Goal: Task Accomplishment & Management: Complete application form

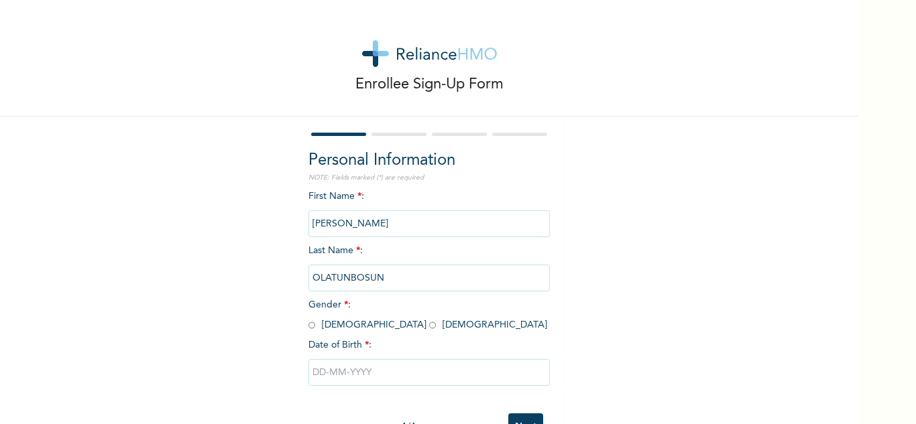
click at [308, 319] on input "radio" at bounding box center [311, 325] width 7 height 13
radio input "true"
click at [328, 359] on input "text" at bounding box center [428, 372] width 241 height 27
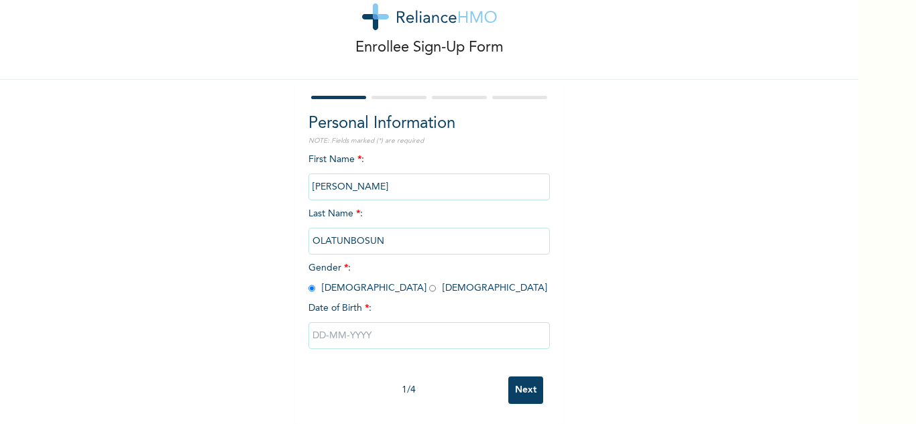
select select "8"
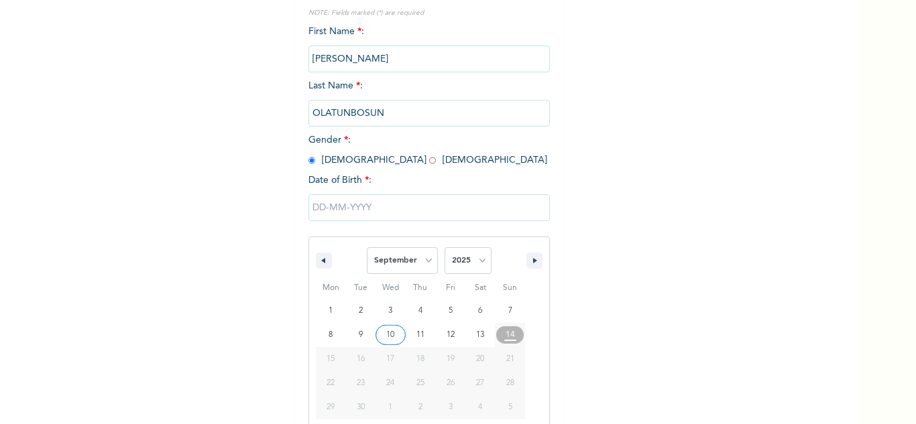
scroll to position [185, 0]
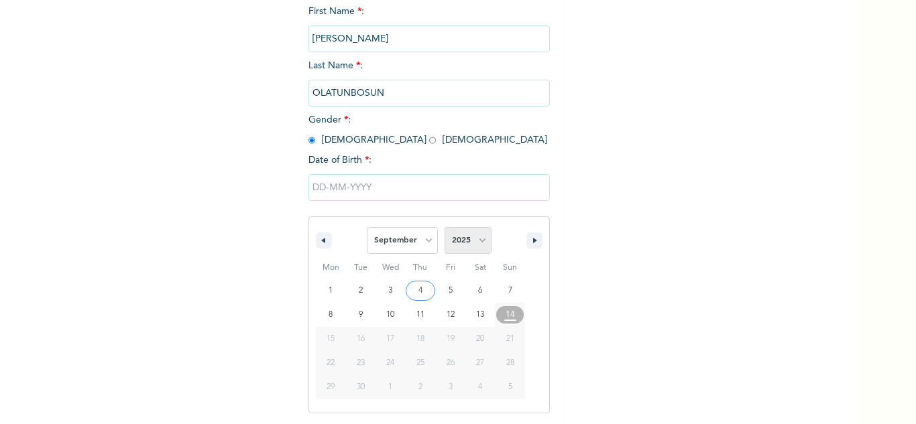
click at [478, 232] on select "2025 2024 2023 2022 2021 2020 2019 2018 2017 2016 2015 2014 2013 2012 2011 2010…" at bounding box center [467, 240] width 47 height 27
select select "1994"
click at [444, 228] on select "2025 2024 2023 2022 2021 2020 2019 2018 2017 2016 2015 2014 2013 2012 2011 2010…" at bounding box center [467, 240] width 47 height 27
drag, startPoint x: 407, startPoint y: 246, endPoint x: 398, endPoint y: 228, distance: 20.1
click at [407, 246] on select "January February March April May June July August September October November De…" at bounding box center [402, 240] width 71 height 27
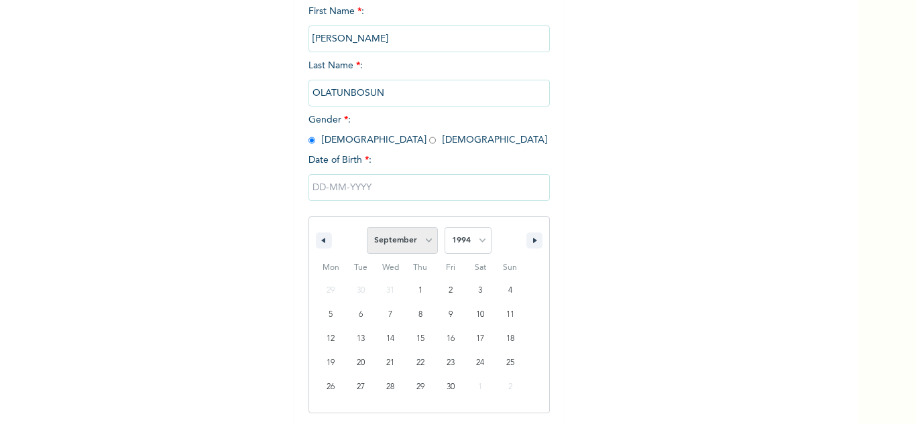
scroll to position [0, 0]
select select "5"
click at [367, 228] on select "January February March April May June July August September October November De…" at bounding box center [402, 240] width 71 height 27
type input "06/04/1994"
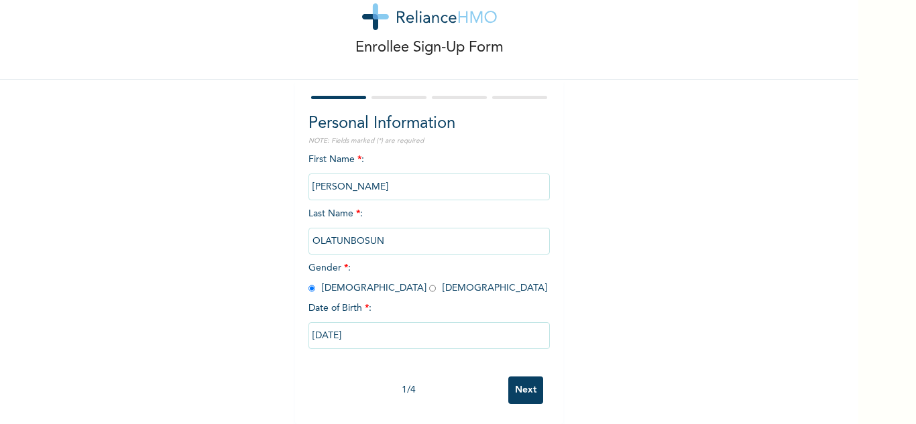
scroll to position [47, 0]
click at [524, 385] on input "Next" at bounding box center [525, 390] width 35 height 27
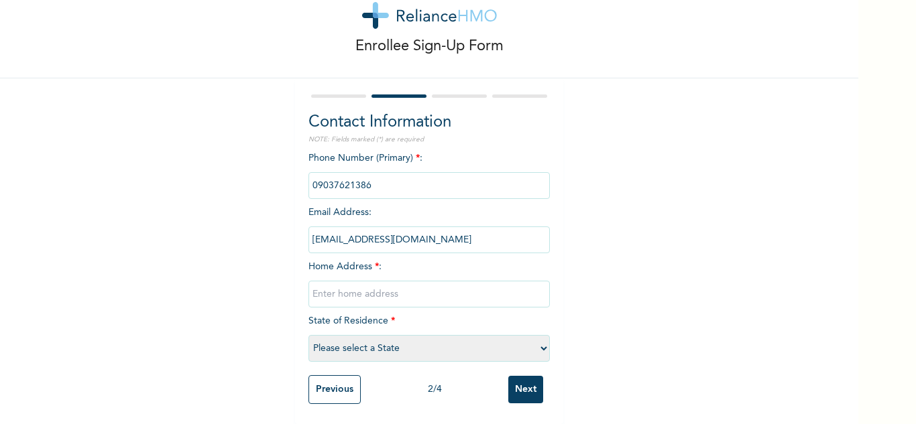
scroll to position [48, 0]
click at [327, 294] on input "text" at bounding box center [428, 294] width 241 height 27
paste input "13, Alubarika Street, Bariga"
type input "13, Alubarika Street, Bariga"
click at [345, 335] on select "Please select a State Abia Abuja (FCT) Adamawa Akwa Ibom Anambra Bauchi Bayelsa…" at bounding box center [428, 348] width 241 height 27
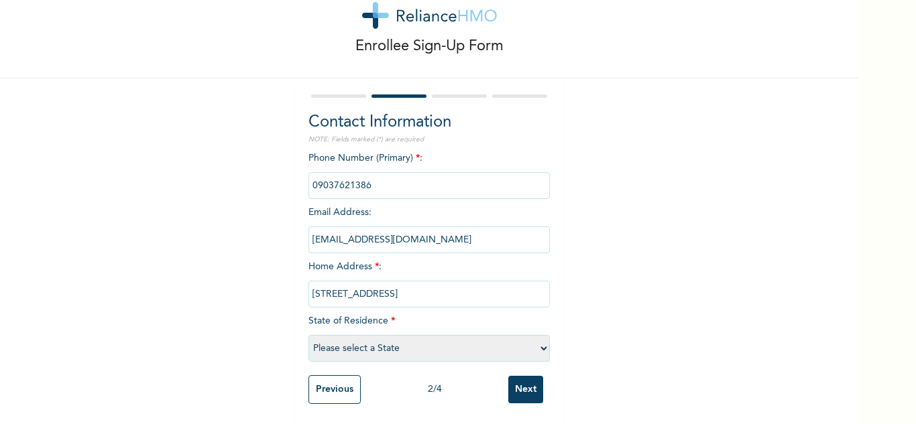
click at [345, 335] on select "Please select a State Abia Abuja (FCT) Adamawa Akwa Ibom Anambra Bauchi Bayelsa…" at bounding box center [428, 348] width 241 height 27
select select "25"
click at [308, 335] on select "Please select a State Abia Abuja (FCT) Adamawa Akwa Ibom Anambra Bauchi Bayelsa…" at bounding box center [428, 348] width 241 height 27
click at [527, 376] on input "Next" at bounding box center [525, 389] width 35 height 27
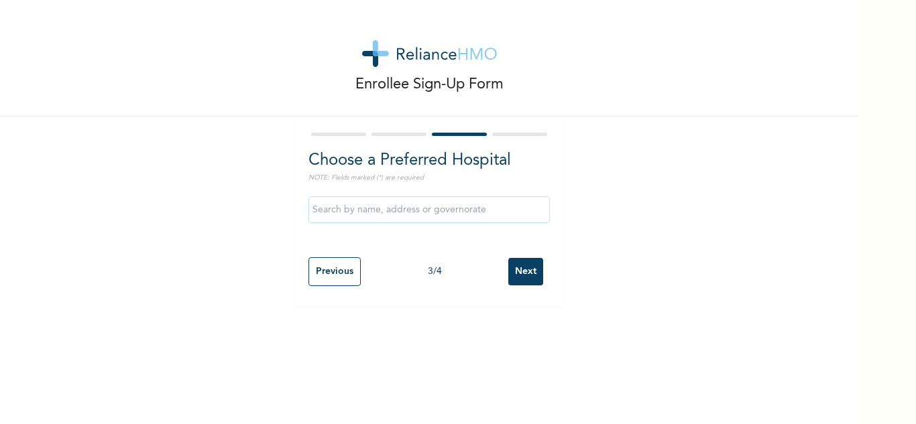
click at [526, 285] on input "Next" at bounding box center [525, 271] width 35 height 27
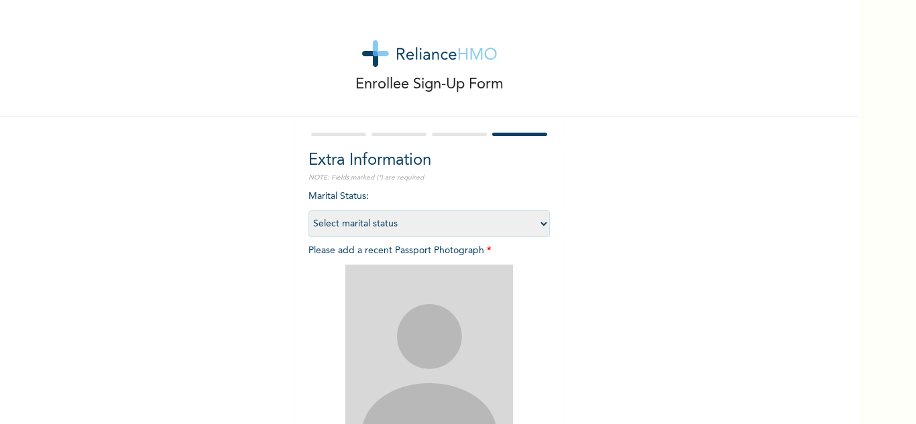
click at [408, 234] on select "Select marital status Single Married Divorced Widow/Widower" at bounding box center [428, 223] width 241 height 27
select select "1"
click at [308, 210] on select "Select marital status Single Married Divorced Widow/Widower" at bounding box center [428, 223] width 241 height 27
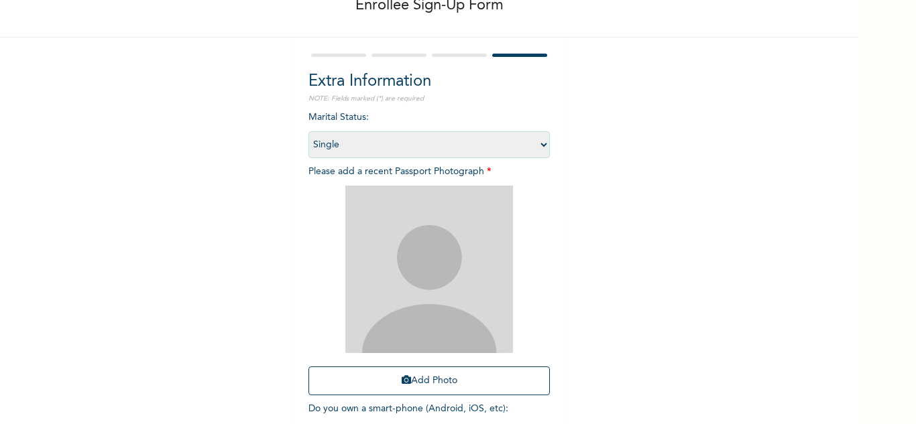
scroll to position [163, 0]
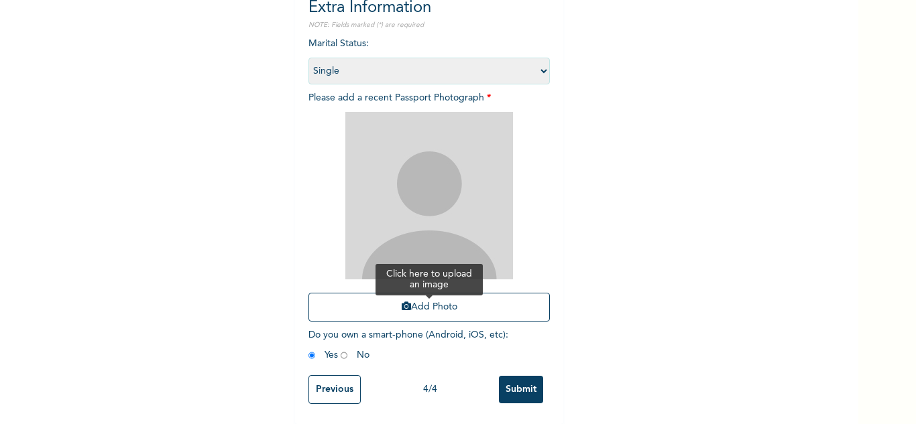
click at [396, 293] on button "Add Photo" at bounding box center [428, 307] width 241 height 29
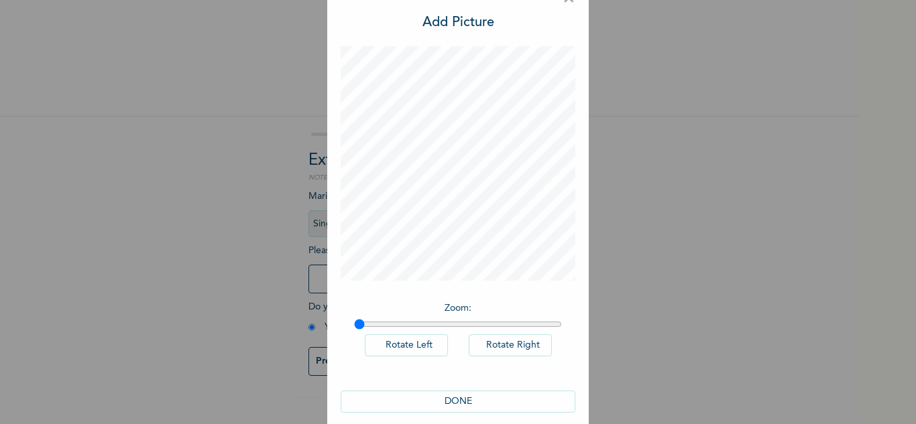
scroll to position [44, 0]
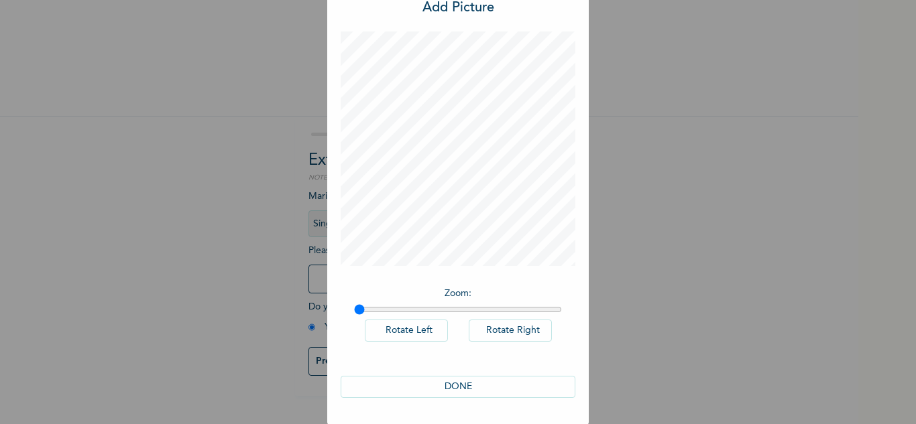
click at [448, 387] on button "DONE" at bounding box center [458, 387] width 235 height 22
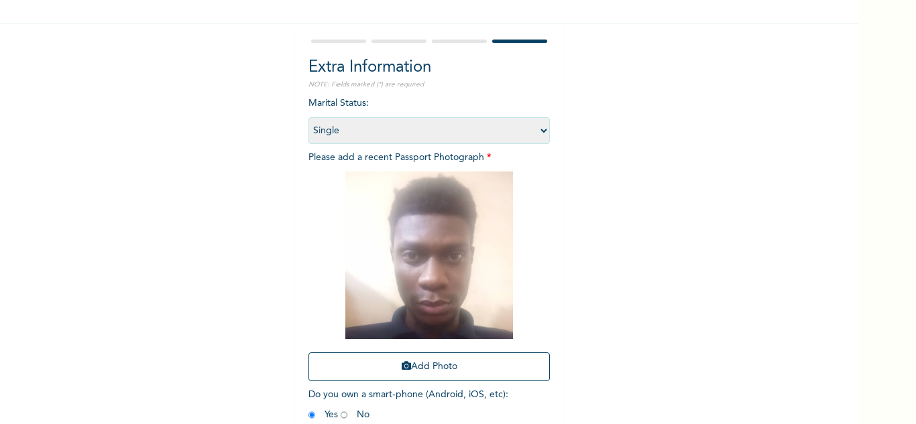
scroll to position [163, 0]
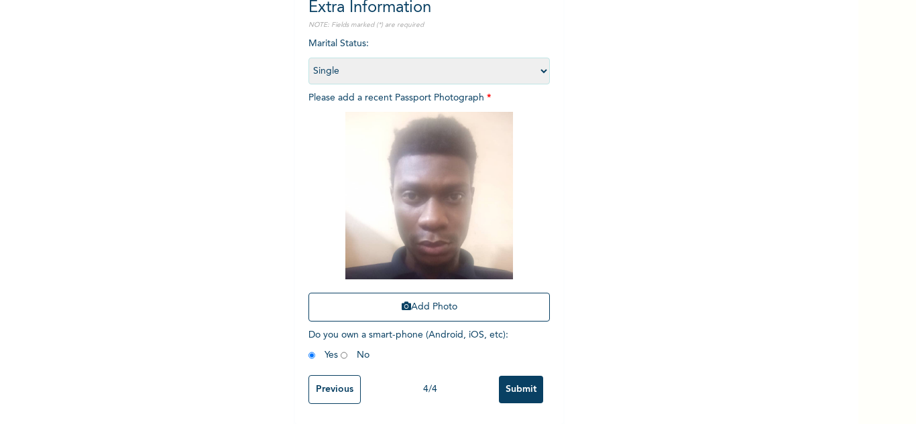
click at [513, 386] on input "Submit" at bounding box center [521, 389] width 44 height 27
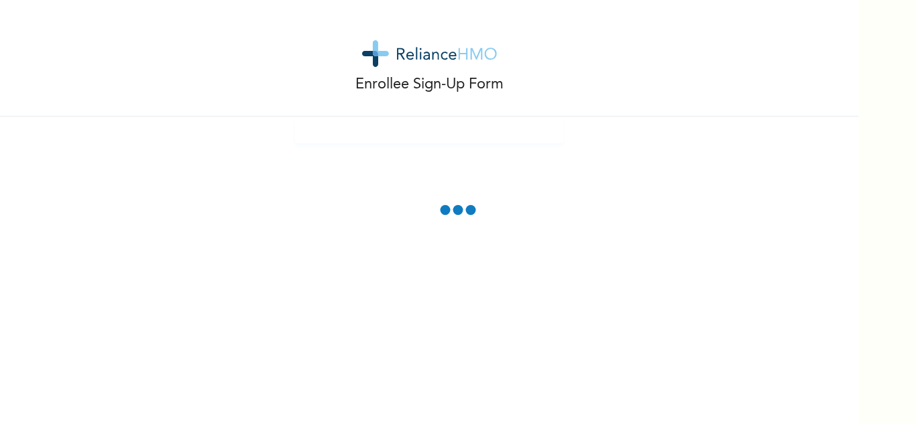
scroll to position [0, 0]
